Goal: Transaction & Acquisition: Download file/media

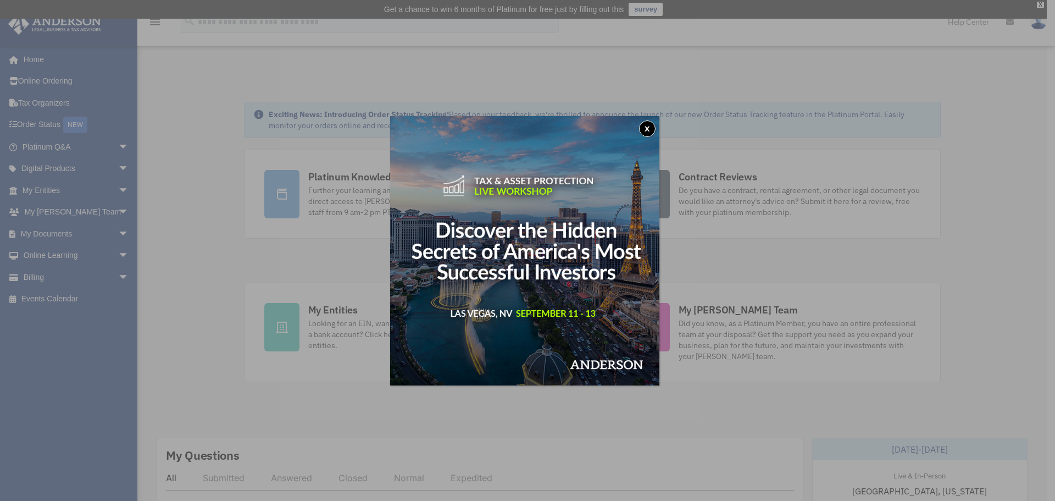
click at [518, 124] on button "x" at bounding box center [647, 128] width 16 height 16
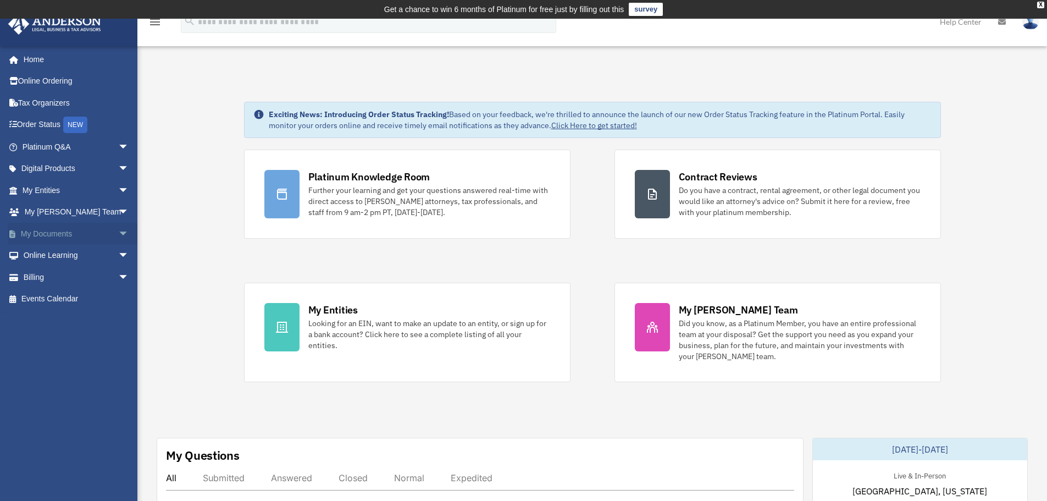
click at [118, 234] on span "arrow_drop_down" at bounding box center [129, 234] width 22 height 23
click at [83, 299] on link "Forms Library" at bounding box center [80, 299] width 130 height 22
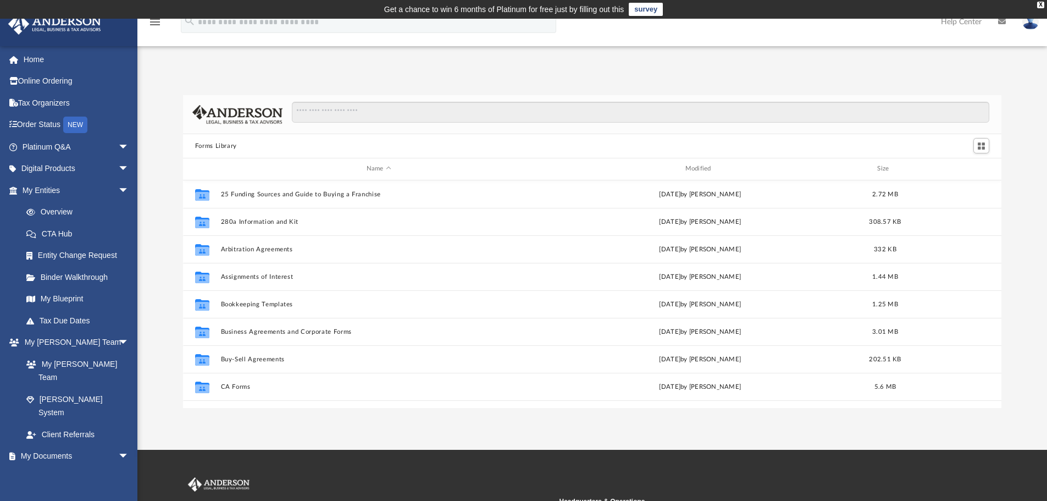
scroll to position [242, 810]
click at [401, 115] on input "Search files and folders" at bounding box center [641, 112] width 698 height 21
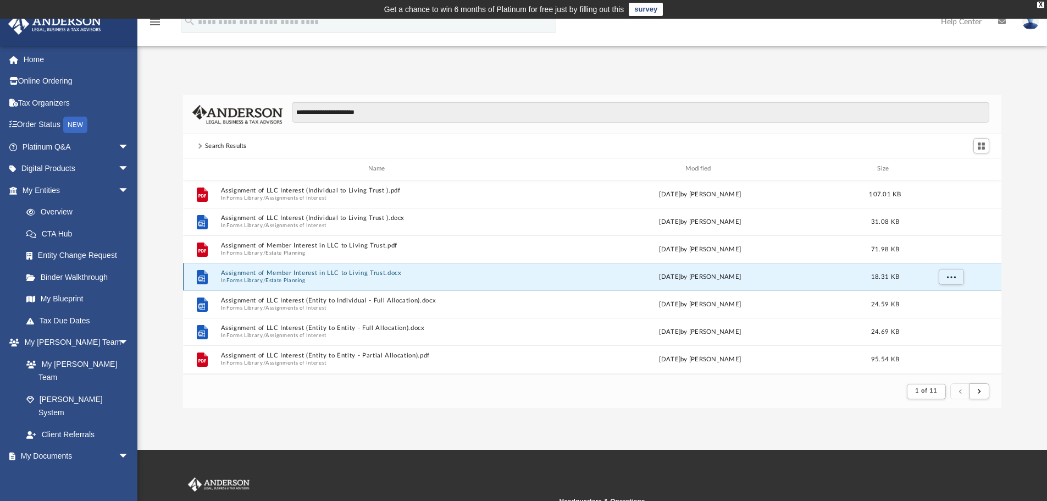
click at [357, 271] on button "Assignment of Member Interest in LLC to Living Trust.docx" at bounding box center [378, 272] width 317 height 7
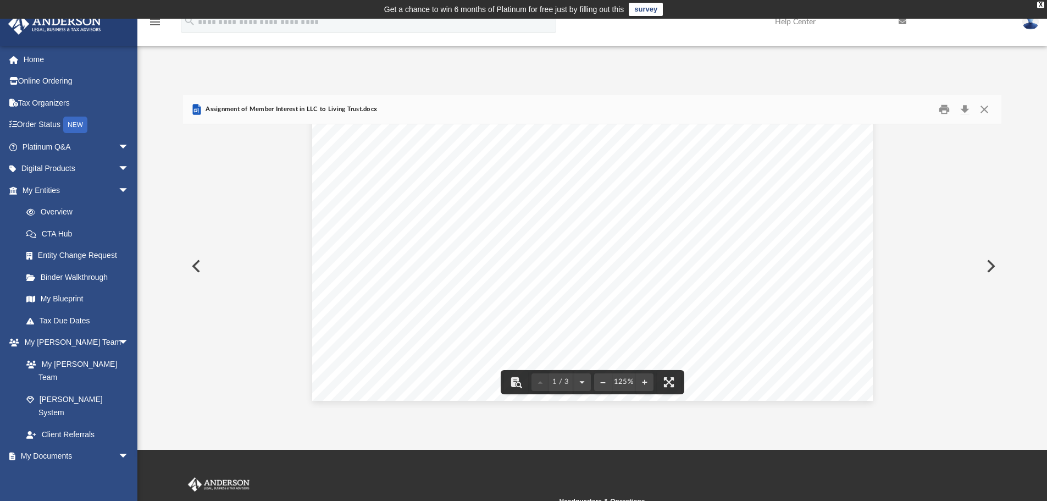
scroll to position [458, 0]
click at [964, 111] on button "Download" at bounding box center [965, 109] width 20 height 17
click at [984, 108] on button "Close" at bounding box center [985, 109] width 20 height 17
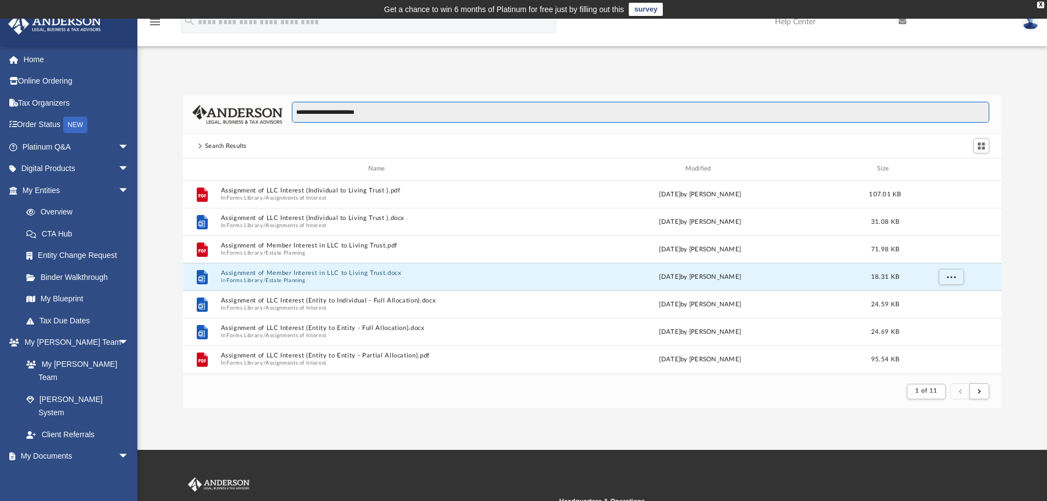
click at [499, 121] on input "**********" at bounding box center [641, 112] width 698 height 21
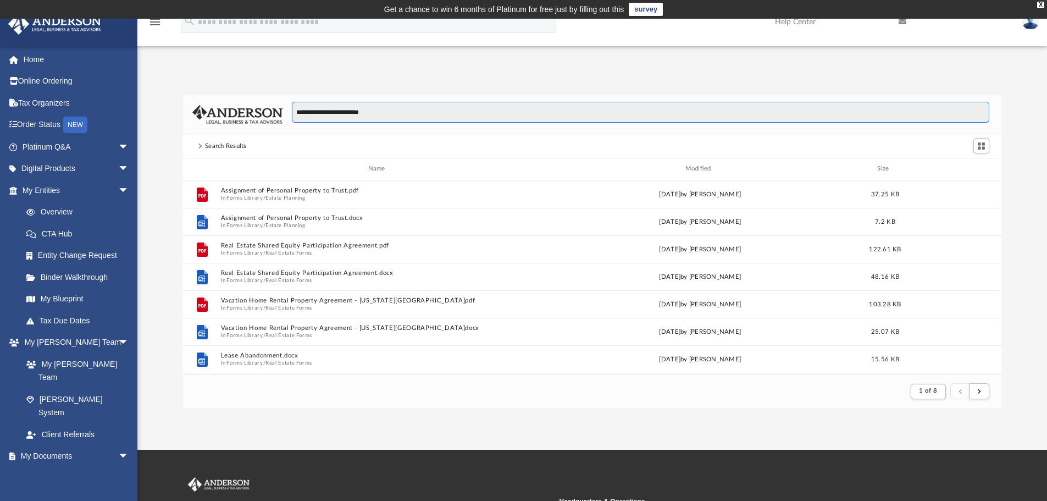
type input "**********"
